Goal: Transaction & Acquisition: Book appointment/travel/reservation

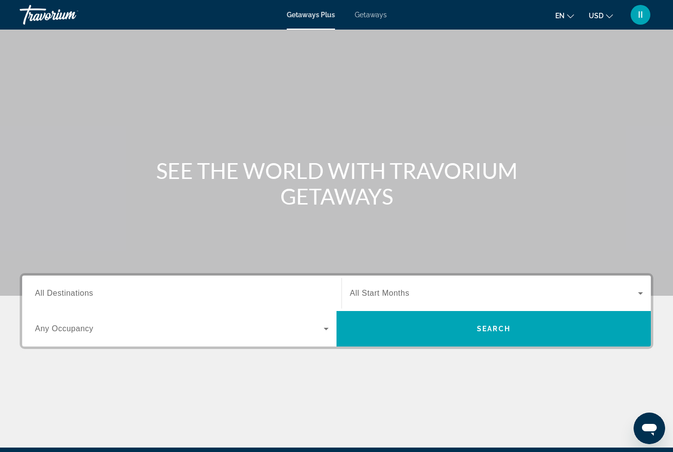
click at [372, 17] on span "Getaways" at bounding box center [371, 15] width 32 height 8
click at [89, 292] on span "All Destinations" at bounding box center [64, 293] width 58 height 8
click at [89, 292] on input "Destination All Destinations" at bounding box center [181, 294] width 293 height 12
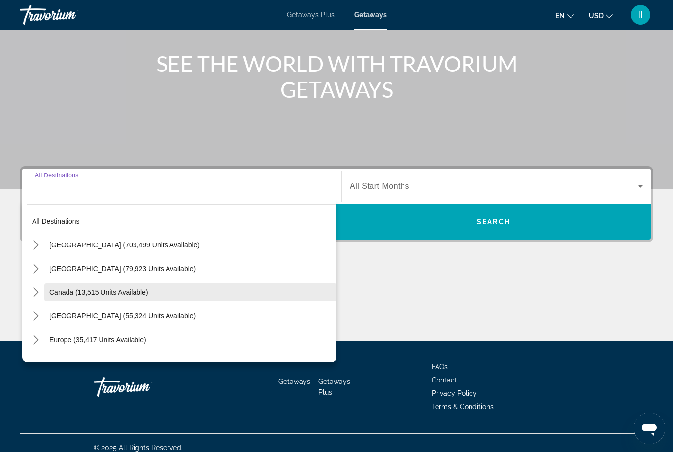
scroll to position [116, 0]
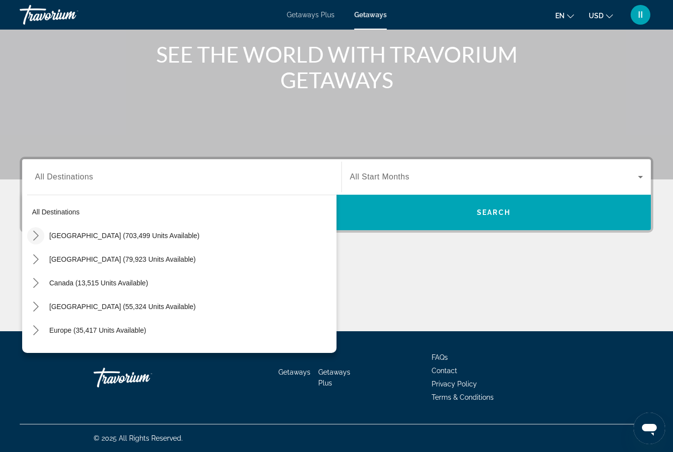
click at [41, 234] on mat-icon "Toggle United States (703,499 units available) submenu" at bounding box center [35, 235] width 17 height 17
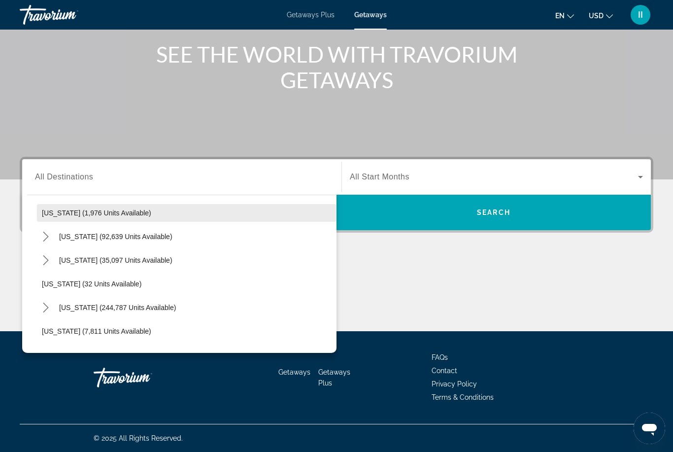
scroll to position [76, 0]
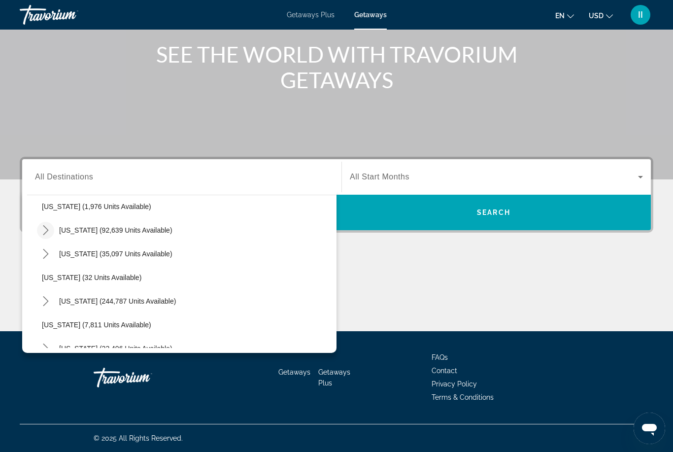
click at [44, 234] on icon "Toggle California (92,639 units available) submenu" at bounding box center [45, 230] width 5 height 10
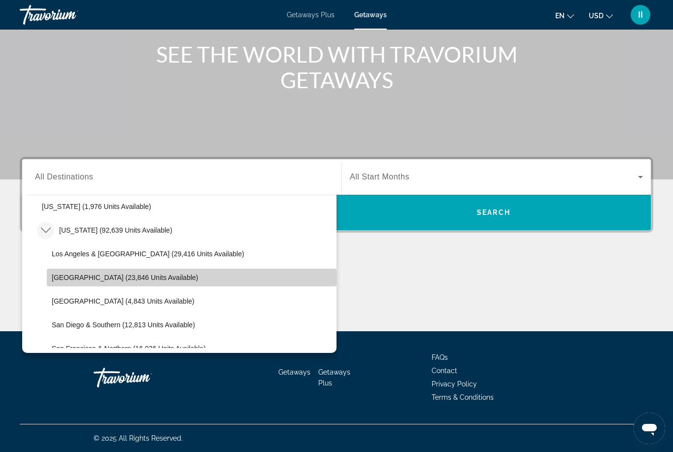
click at [82, 280] on span "[GEOGRAPHIC_DATA] (23,846 units available)" at bounding box center [125, 277] width 146 height 8
type input "**********"
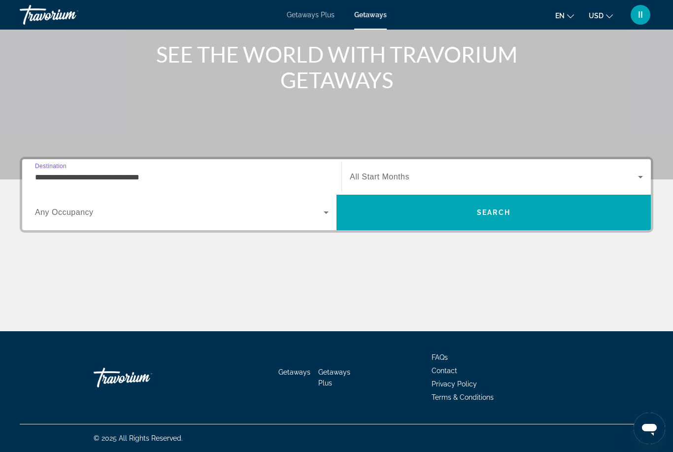
click at [387, 186] on div "Search widget" at bounding box center [496, 177] width 293 height 28
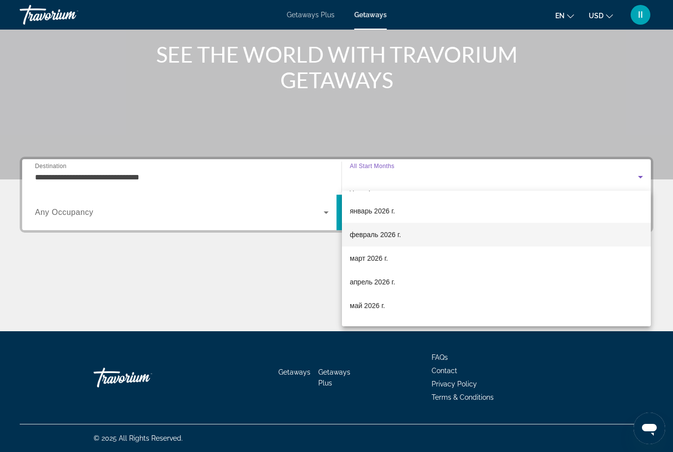
scroll to position [55, 0]
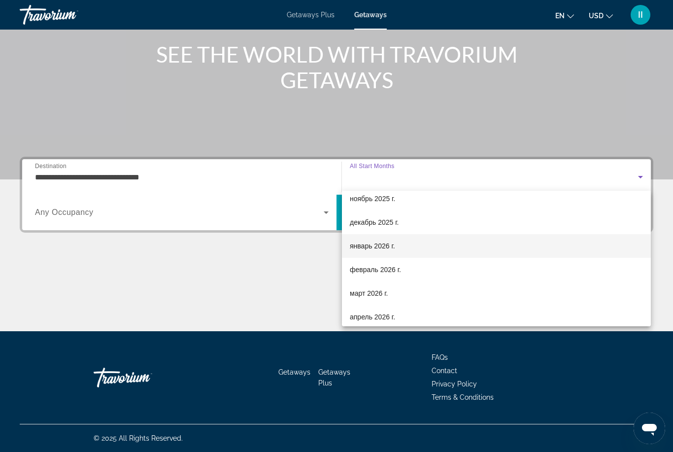
click at [368, 245] on span "январь 2026 г." at bounding box center [372, 246] width 45 height 12
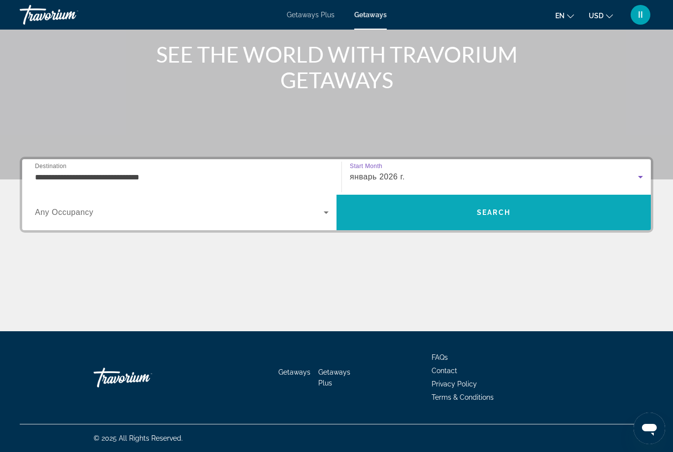
click at [426, 216] on span "Search" at bounding box center [493, 212] width 314 height 24
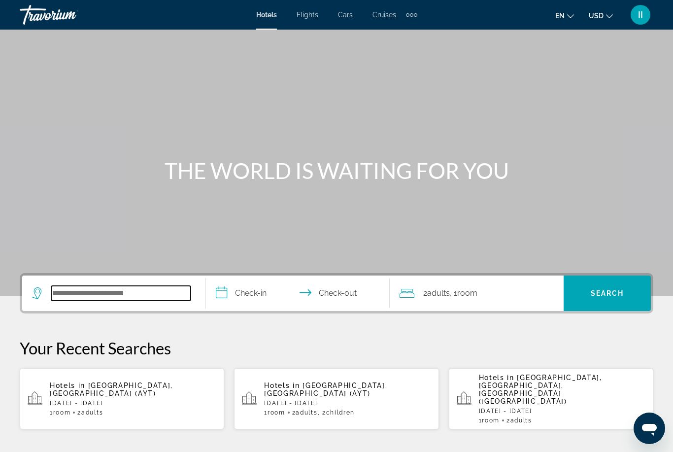
drag, startPoint x: 88, startPoint y: 298, endPoint x: 88, endPoint y: 290, distance: 7.9
click at [88, 298] on input "Search hotel destination" at bounding box center [120, 293] width 139 height 15
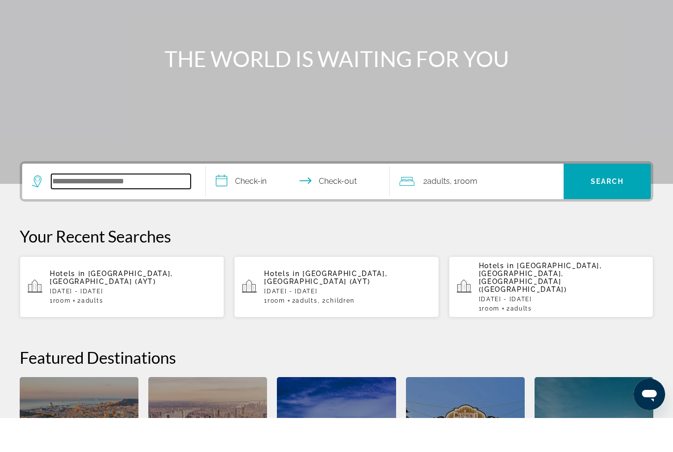
scroll to position [207, 0]
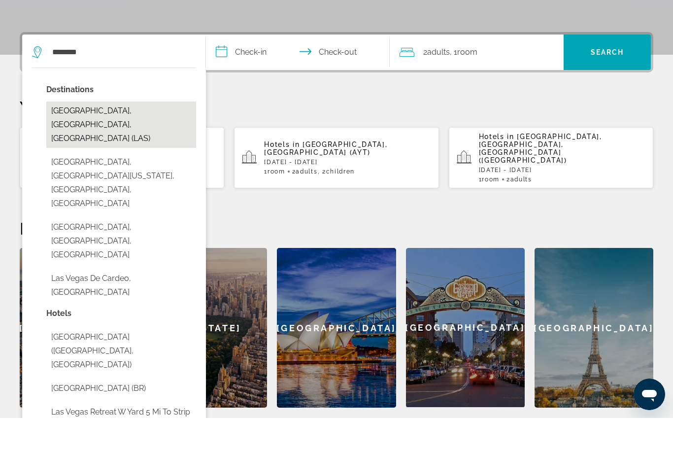
click at [97, 135] on button "Las Vegas, NV, United States (LAS)" at bounding box center [121, 158] width 150 height 46
type input "**********"
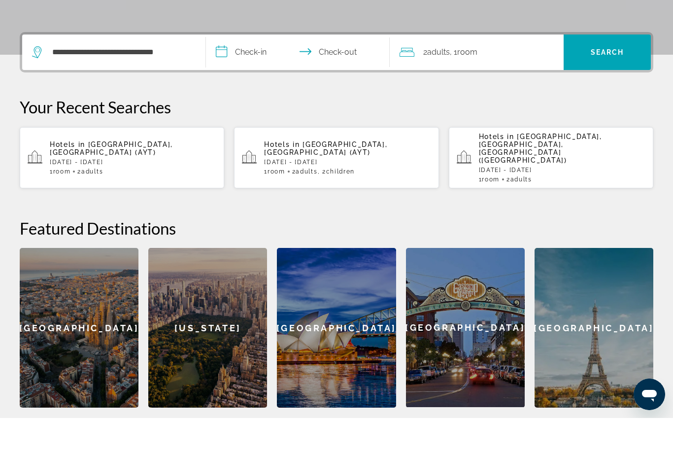
click at [251, 68] on input "**********" at bounding box center [300, 87] width 188 height 38
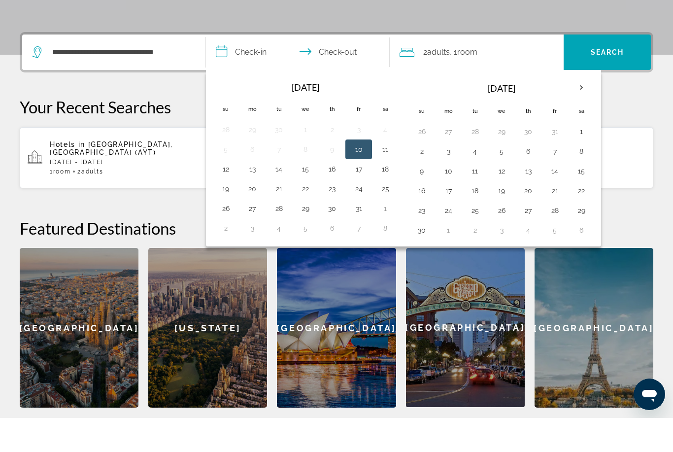
scroll to position [241, 0]
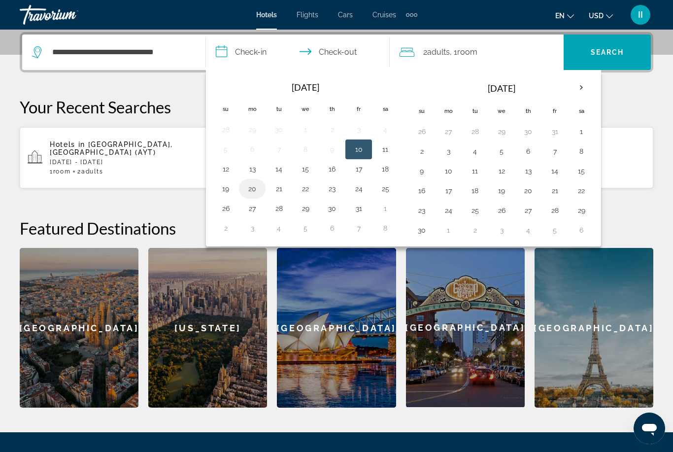
click at [253, 190] on button "20" at bounding box center [252, 189] width 16 height 14
click at [334, 189] on button "23" at bounding box center [332, 189] width 16 height 14
type input "**********"
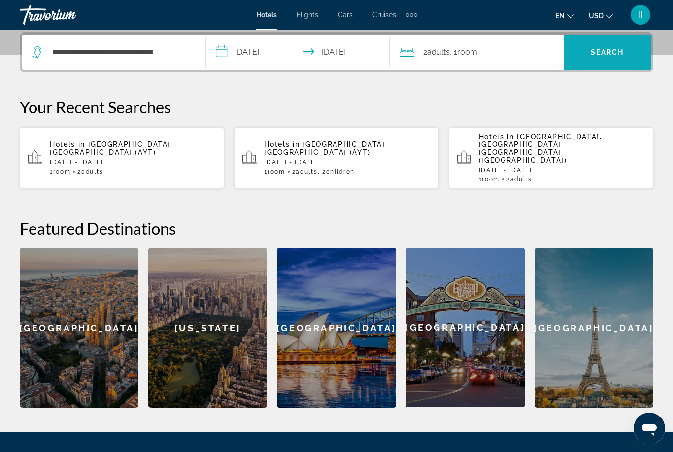
click at [591, 62] on span "Search" at bounding box center [606, 52] width 87 height 24
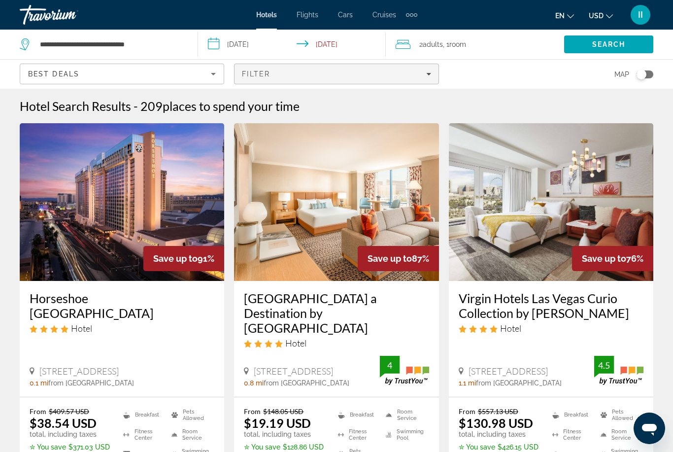
click at [287, 82] on span "Filters" at bounding box center [335, 74] width 203 height 24
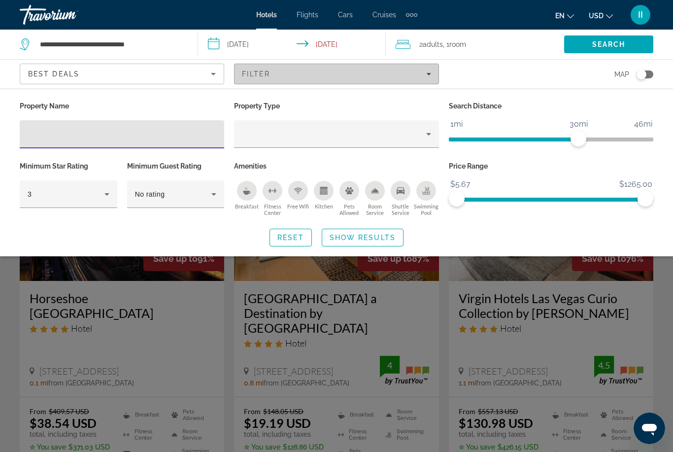
scroll to position [32, 0]
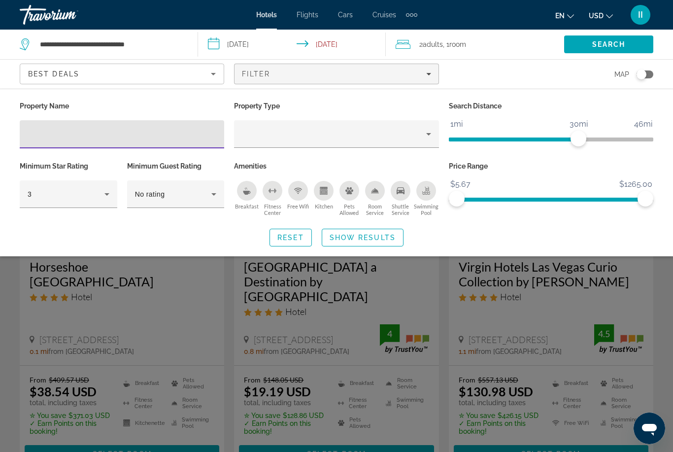
click at [221, 44] on input "**********" at bounding box center [294, 46] width 192 height 32
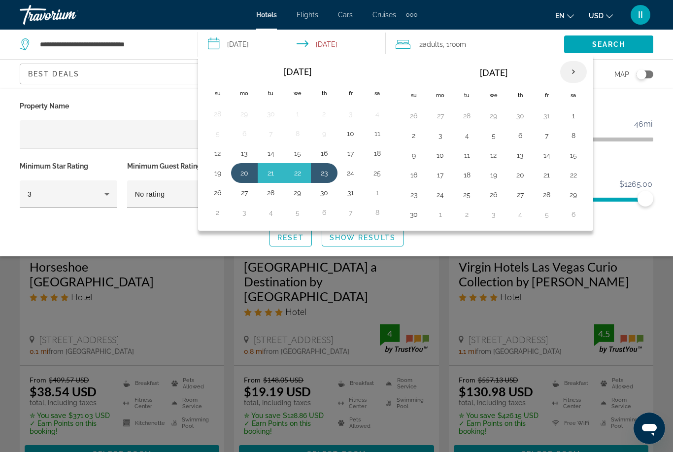
click at [572, 69] on th "Next month" at bounding box center [573, 72] width 27 height 22
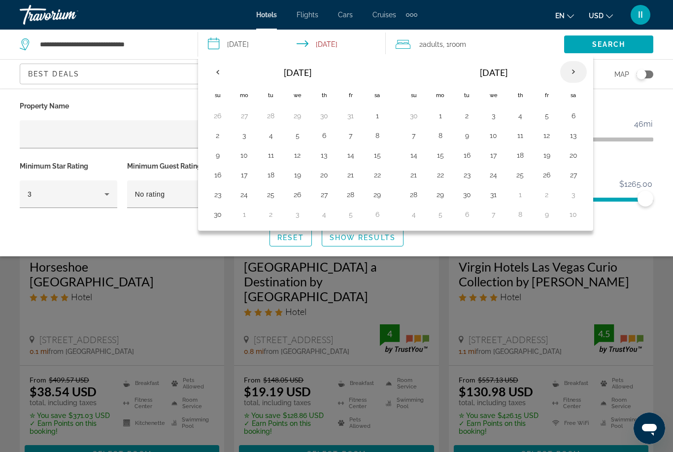
click at [572, 69] on th "Next month" at bounding box center [573, 72] width 27 height 22
click at [223, 71] on th "Previous month" at bounding box center [217, 72] width 27 height 22
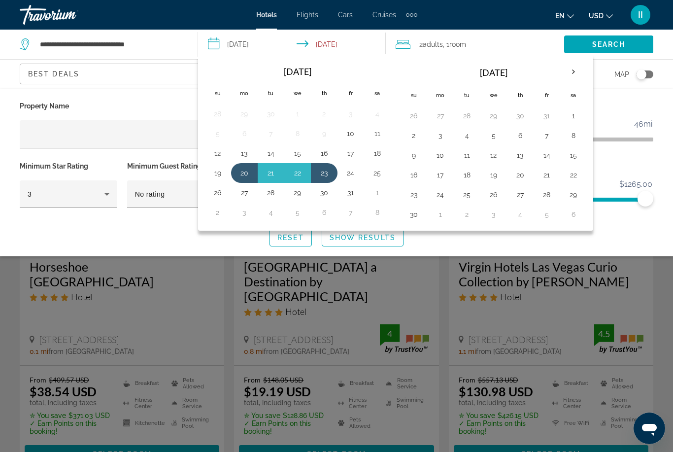
click at [666, 272] on div "Search widget" at bounding box center [336, 300] width 673 height 304
